Goal: Check status: Check status

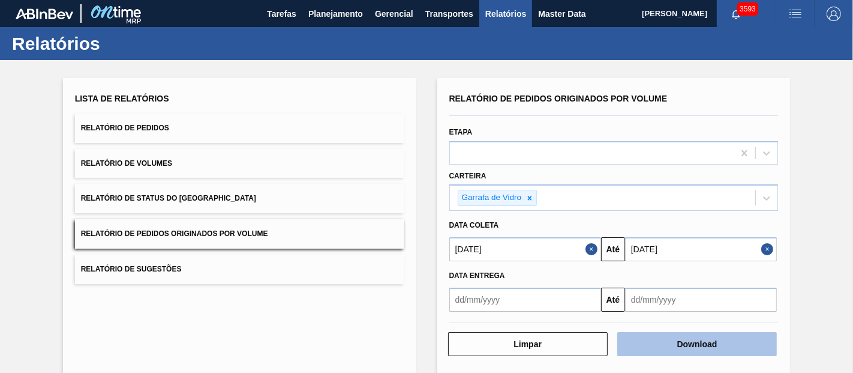
scroll to position [24, 0]
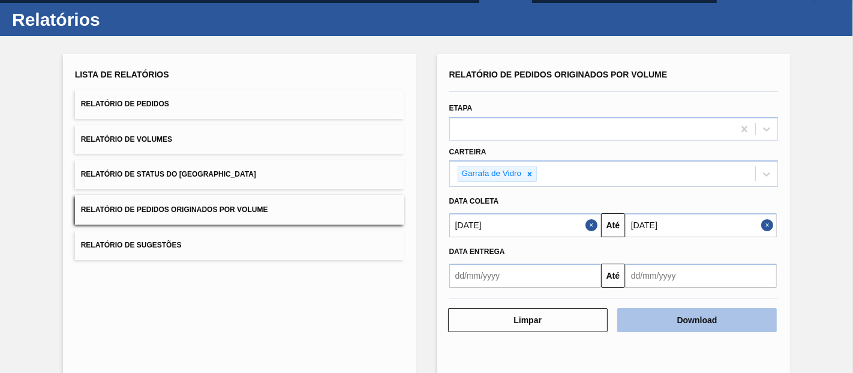
click at [690, 319] on button "Download" at bounding box center [697, 320] width 160 height 24
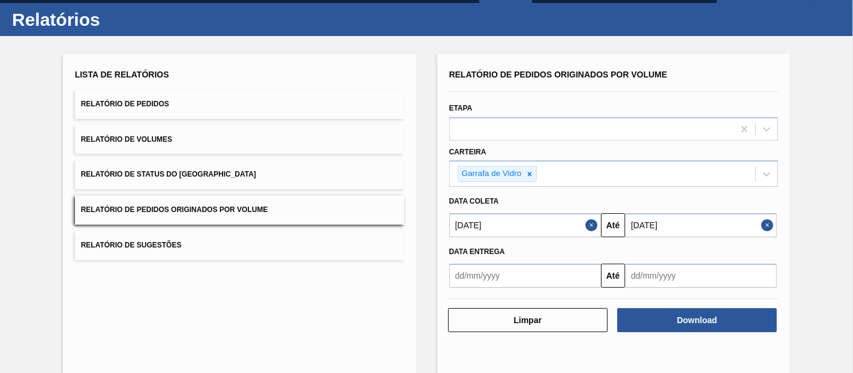
scroll to position [0, 0]
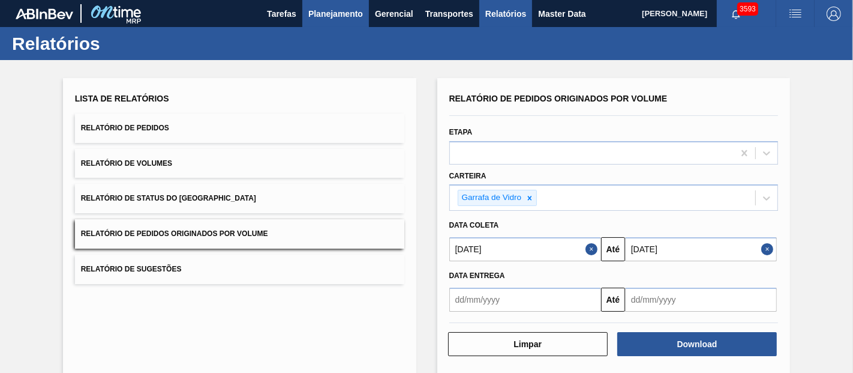
click at [319, 16] on span "Planejamento" at bounding box center [335, 14] width 55 height 14
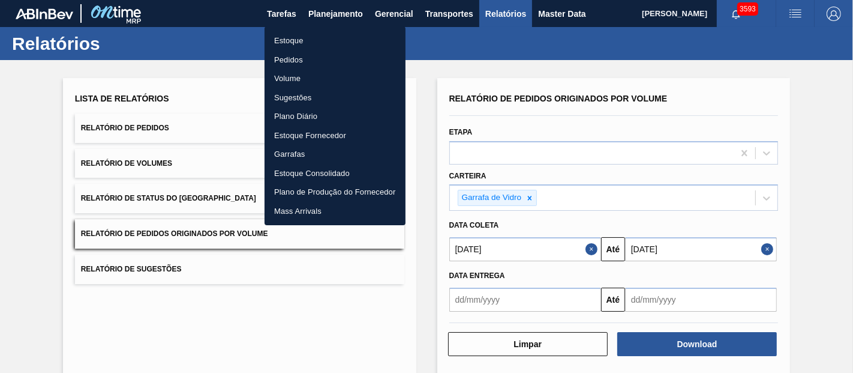
click at [305, 61] on li "Pedidos" at bounding box center [335, 59] width 141 height 19
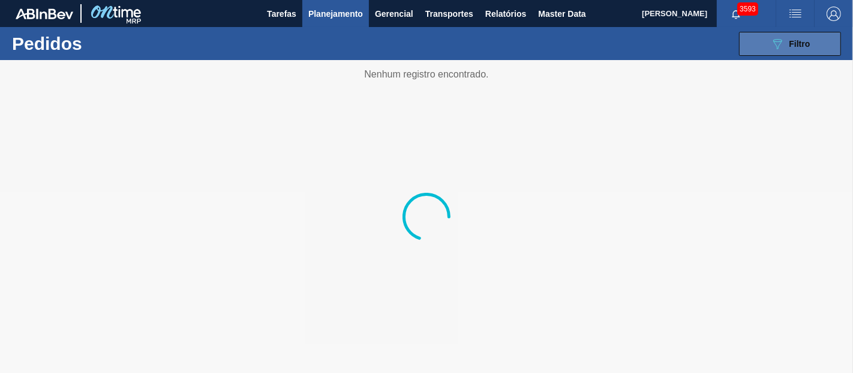
click at [784, 47] on icon "089F7B8B-B2A5-4AFE-B5C0-19BA573D28AC" at bounding box center [777, 44] width 14 height 14
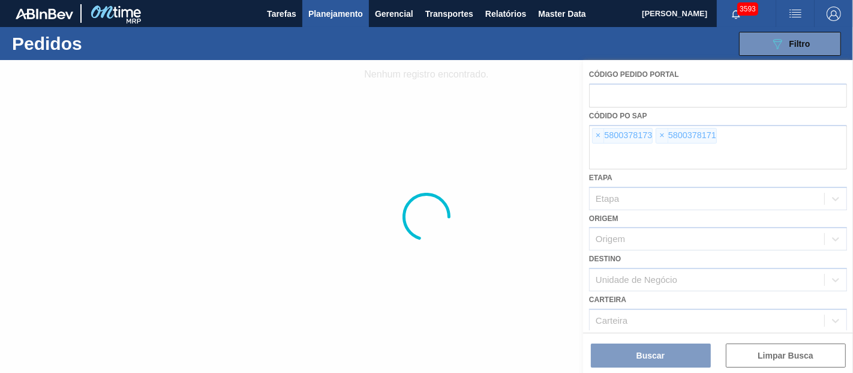
click at [599, 134] on div at bounding box center [426, 216] width 853 height 313
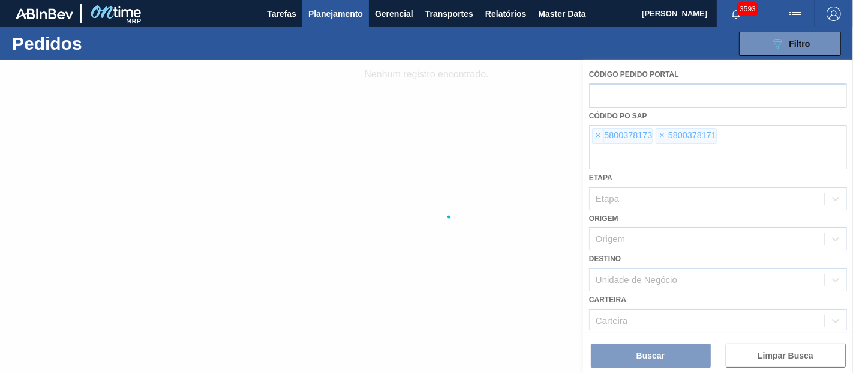
click at [599, 134] on div at bounding box center [426, 216] width 853 height 313
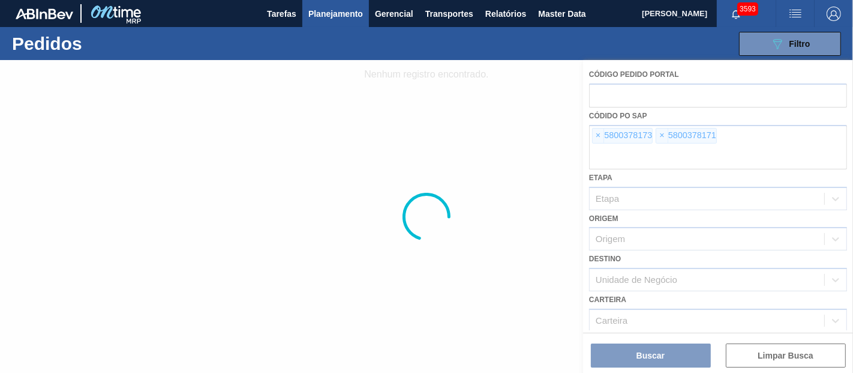
click at [599, 134] on div at bounding box center [426, 216] width 853 height 313
click at [599, 134] on span "×" at bounding box center [598, 135] width 11 height 14
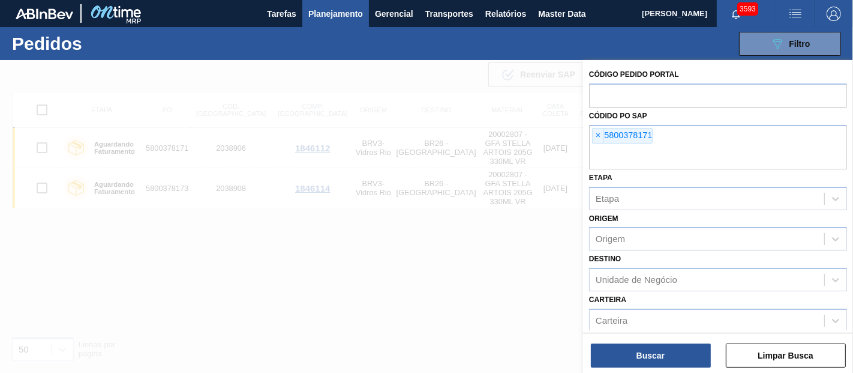
click at [599, 134] on span "×" at bounding box center [598, 135] width 11 height 14
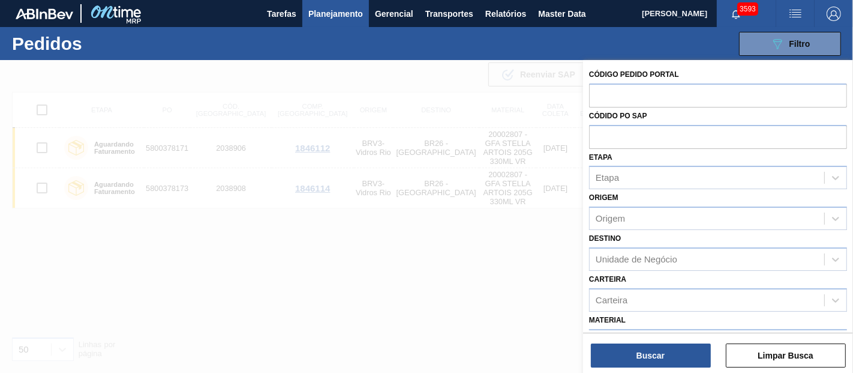
click at [599, 134] on input "text" at bounding box center [718, 136] width 258 height 23
paste input "text"
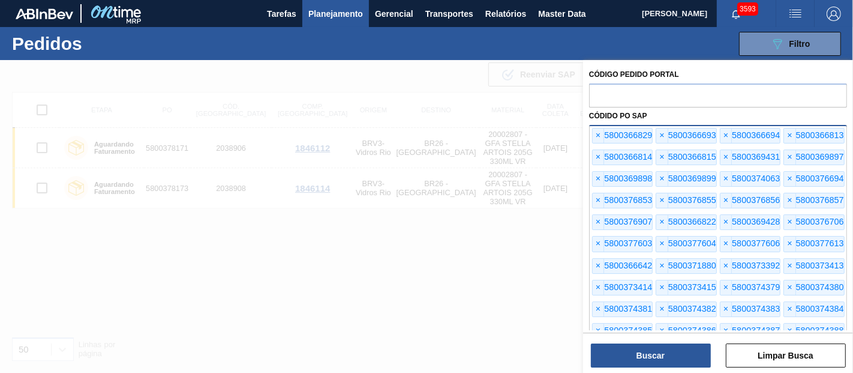
scroll to position [281, 0]
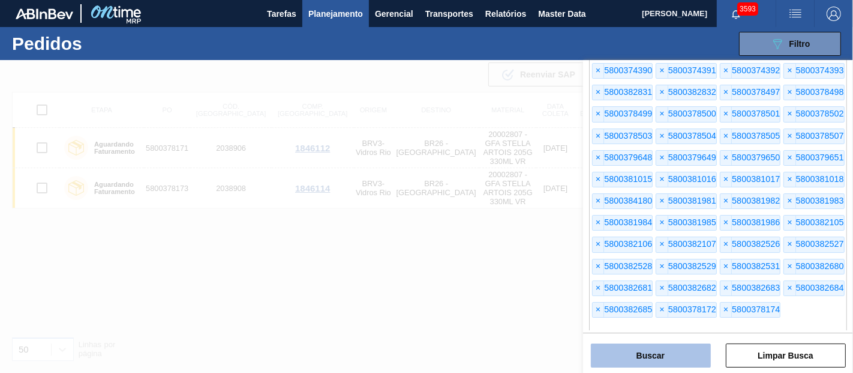
click at [651, 353] on button "Buscar" at bounding box center [651, 355] width 120 height 24
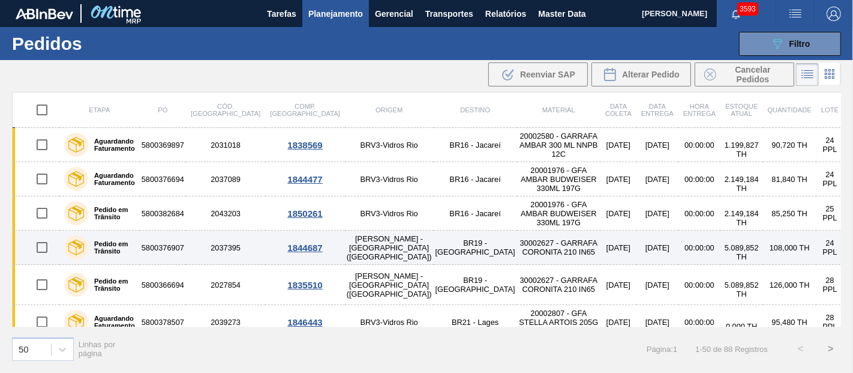
scroll to position [67, 0]
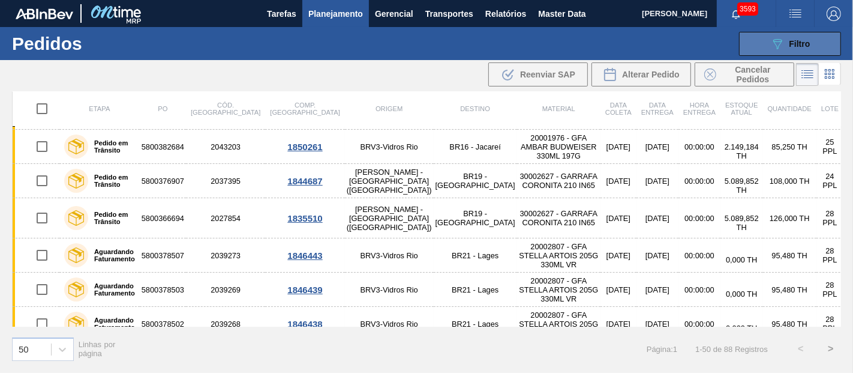
click at [788, 32] on button "089F7B8B-B2A5-4AFE-B5C0-19BA573D28AC Filtro" at bounding box center [790, 44] width 102 height 24
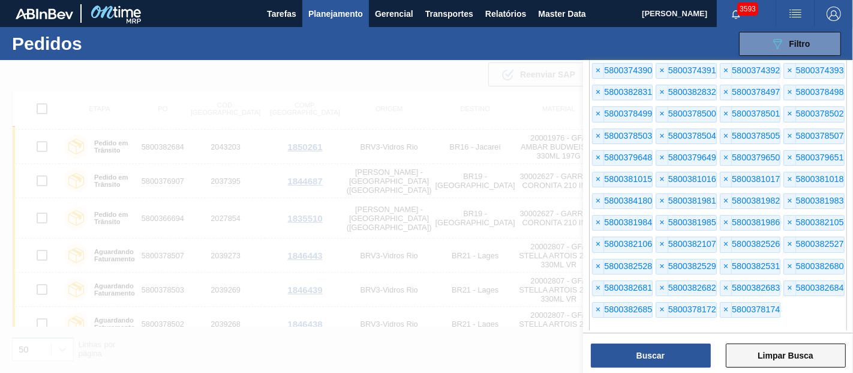
click at [764, 353] on button "Limpar Busca" at bounding box center [786, 355] width 120 height 24
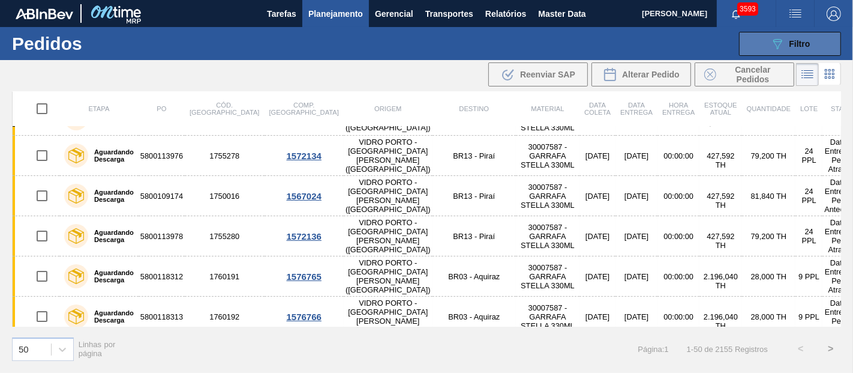
click at [768, 32] on button "089F7B8B-B2A5-4AFE-B5C0-19BA573D28AC Filtro" at bounding box center [790, 44] width 102 height 24
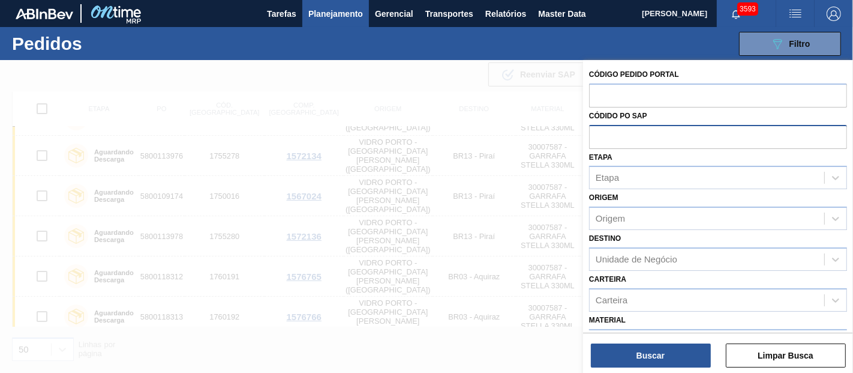
click at [630, 139] on input "text" at bounding box center [718, 136] width 258 height 23
paste input "text"
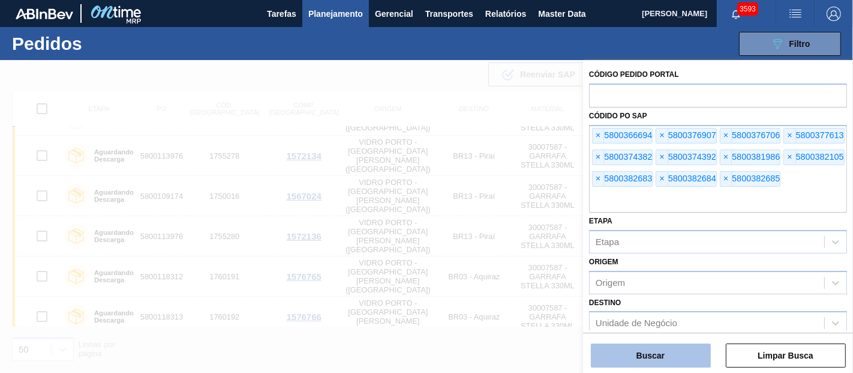
click at [642, 352] on button "Buscar" at bounding box center [651, 355] width 120 height 24
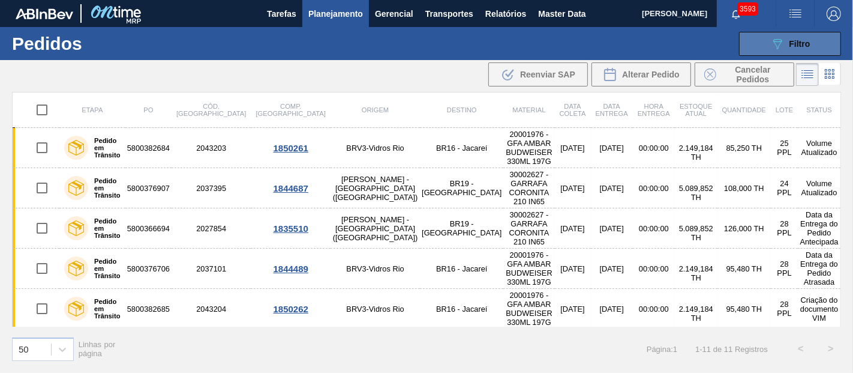
click at [806, 49] on div "089F7B8B-B2A5-4AFE-B5C0-19BA573D28AC Filtro" at bounding box center [790, 44] width 40 height 14
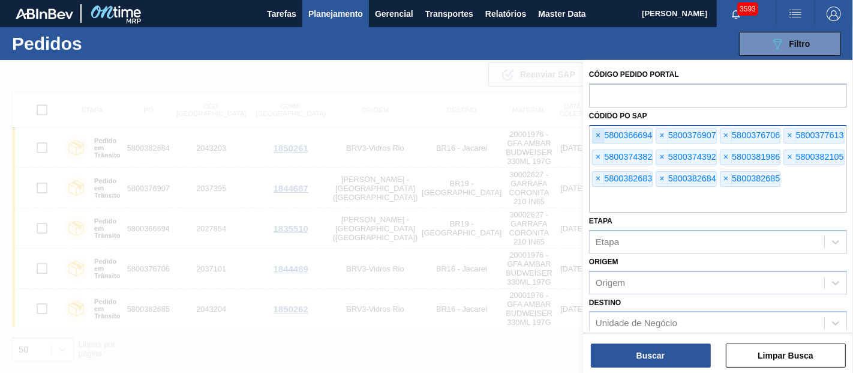
click at [593, 133] on span "×" at bounding box center [598, 135] width 11 height 14
click at [596, 134] on span "×" at bounding box center [598, 135] width 11 height 14
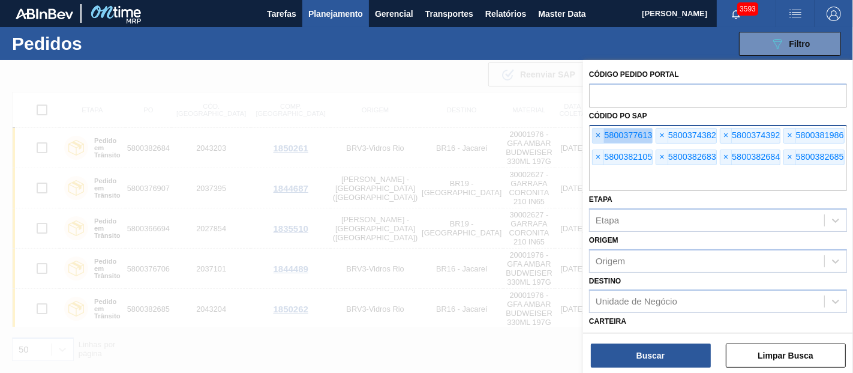
click at [596, 134] on span "×" at bounding box center [598, 135] width 11 height 14
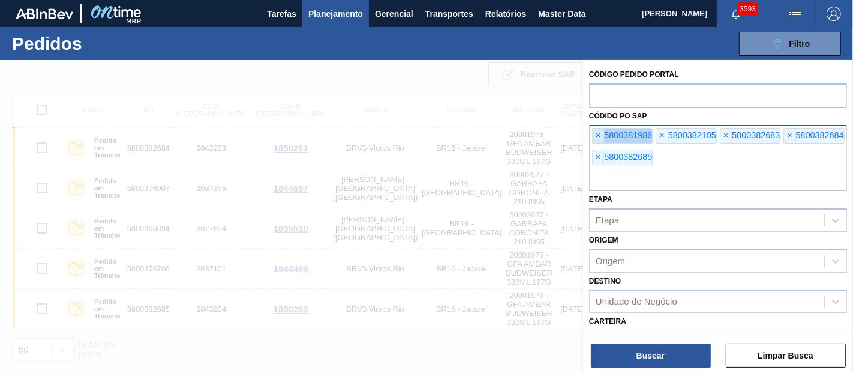
click at [596, 134] on span "×" at bounding box center [598, 135] width 11 height 14
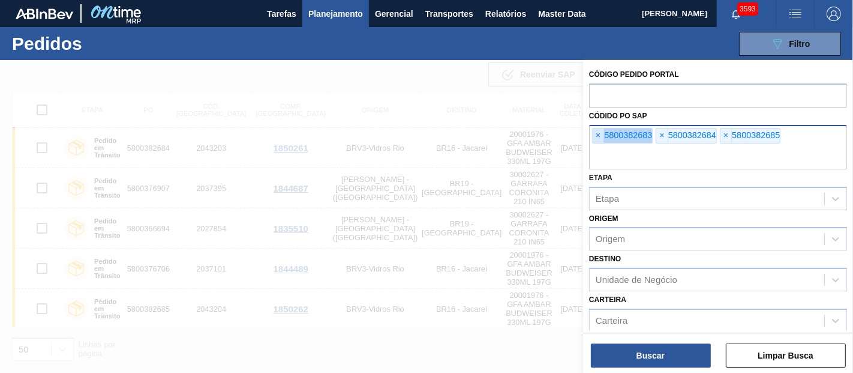
click at [596, 134] on span "×" at bounding box center [598, 135] width 11 height 14
click at [596, 146] on input "text" at bounding box center [718, 157] width 258 height 23
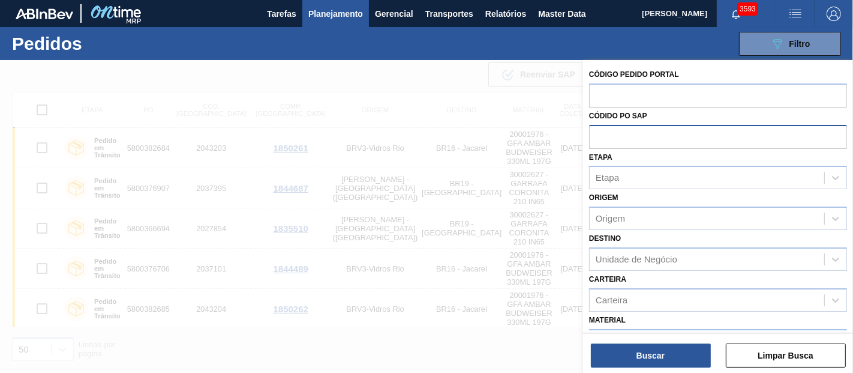
paste input "text"
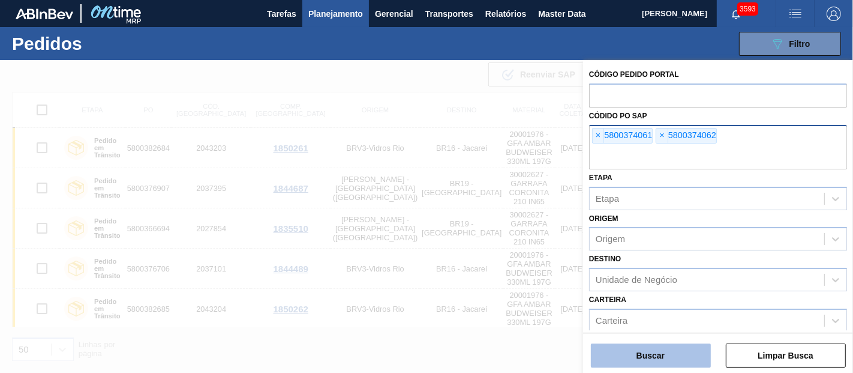
click at [665, 352] on button "Buscar" at bounding box center [651, 355] width 120 height 24
